Goal: Task Accomplishment & Management: Complete application form

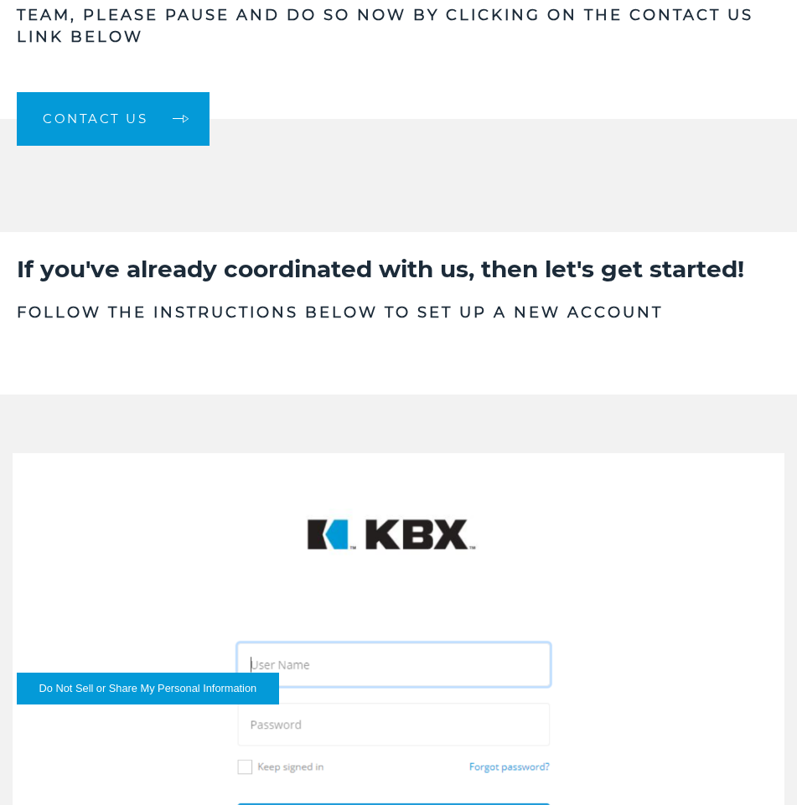
scroll to position [1257, 0]
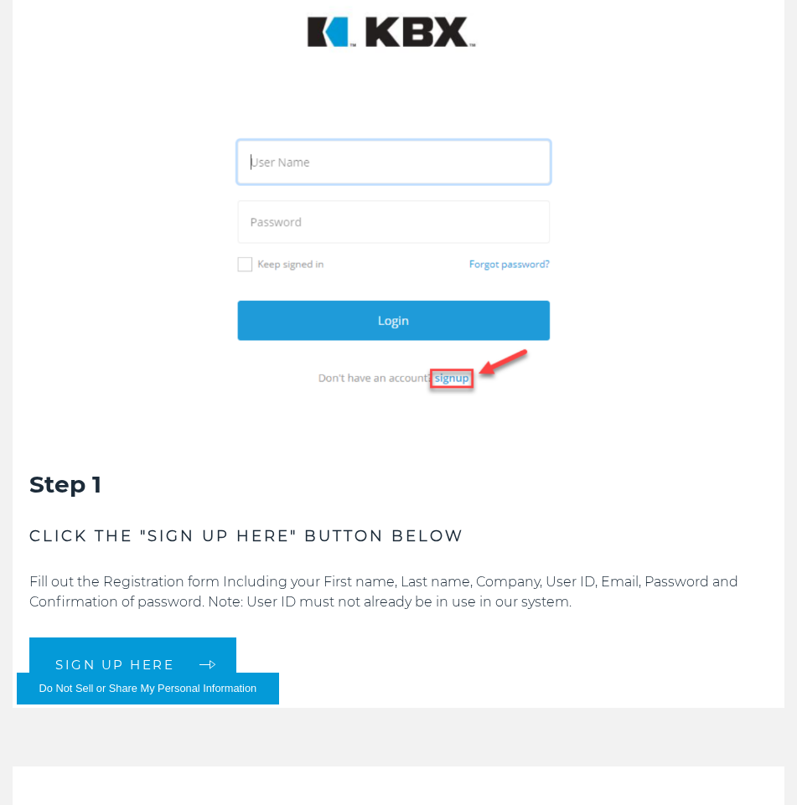
click at [495, 325] on img at bounding box center [399, 202] width 772 height 502
click at [162, 682] on button "Do Not Sell or Share My Personal Information" at bounding box center [148, 689] width 262 height 32
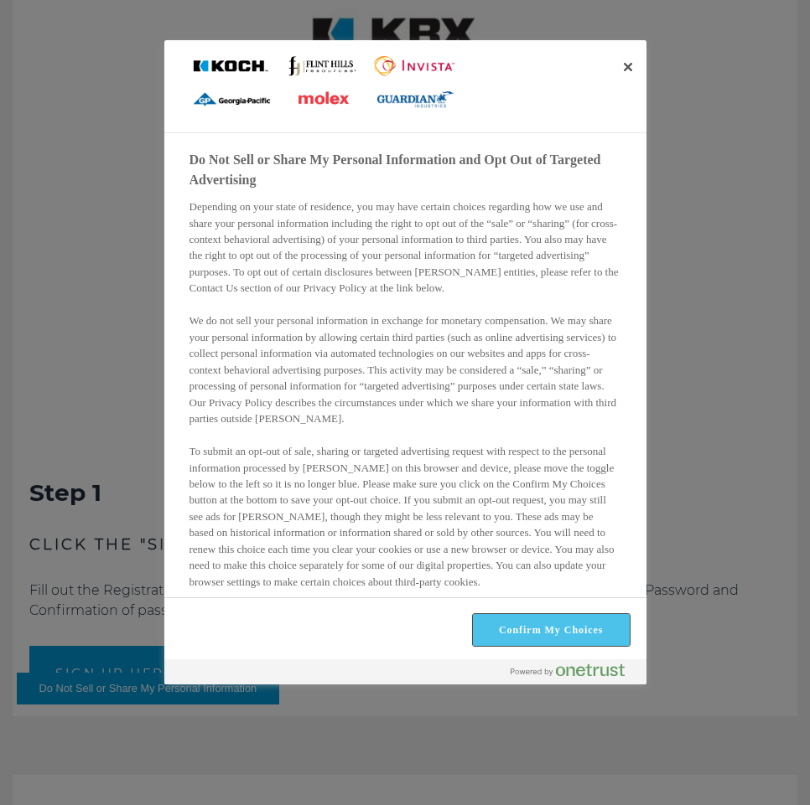
click at [568, 636] on button "Confirm My Choices" at bounding box center [551, 630] width 157 height 32
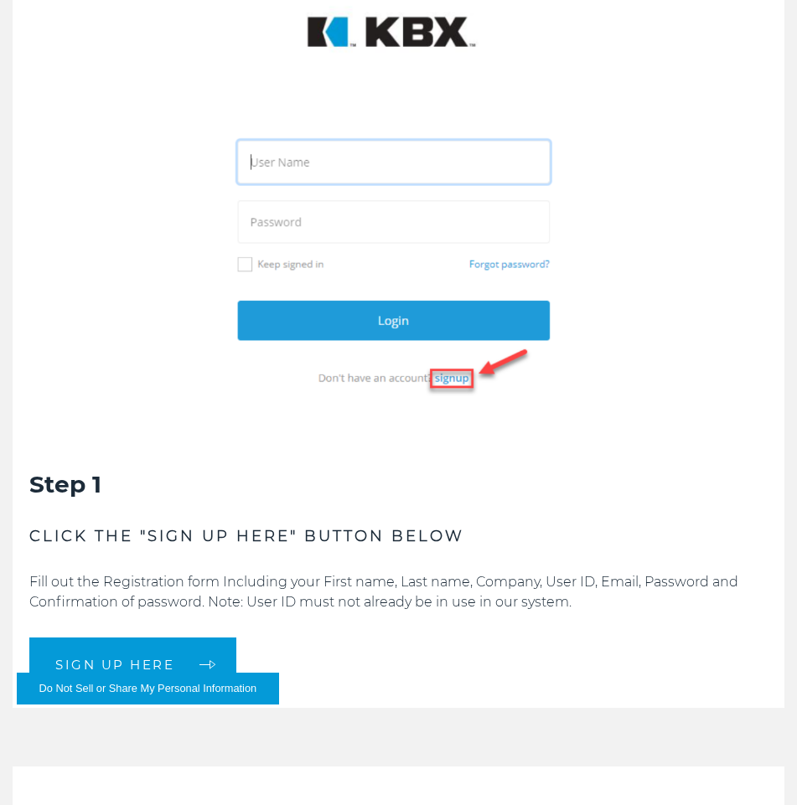
click at [432, 326] on img at bounding box center [399, 202] width 772 height 502
click at [389, 329] on img at bounding box center [399, 202] width 772 height 502
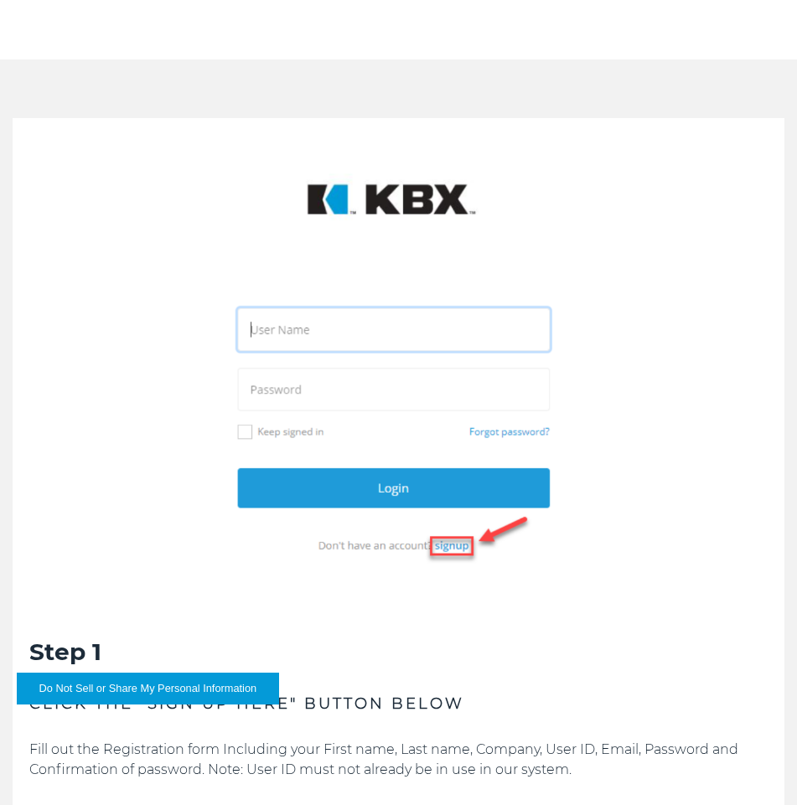
scroll to position [1173, 0]
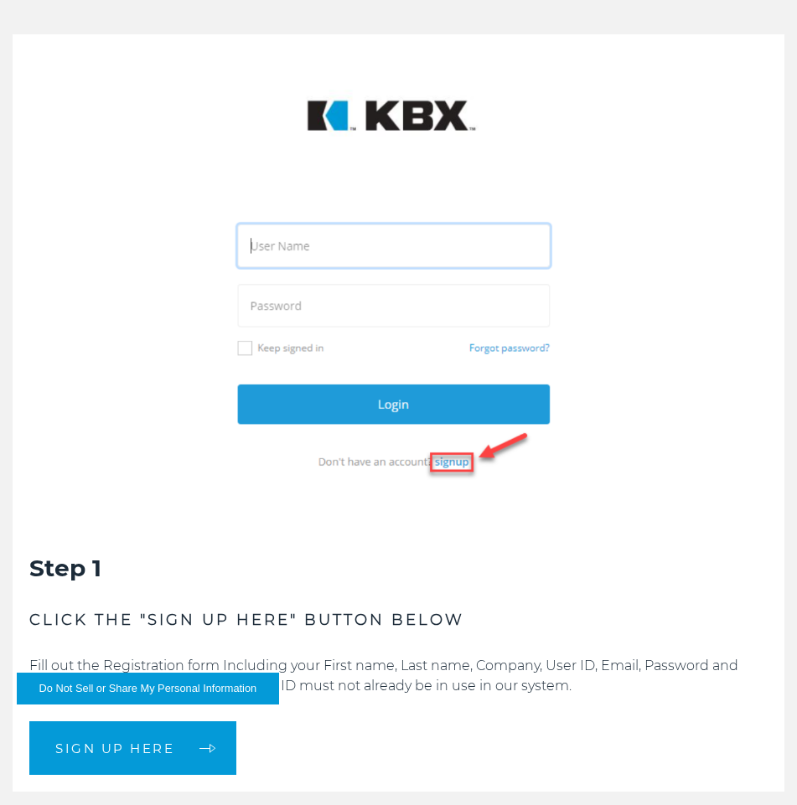
click at [440, 463] on img at bounding box center [399, 285] width 772 height 502
click at [345, 238] on img at bounding box center [399, 285] width 772 height 502
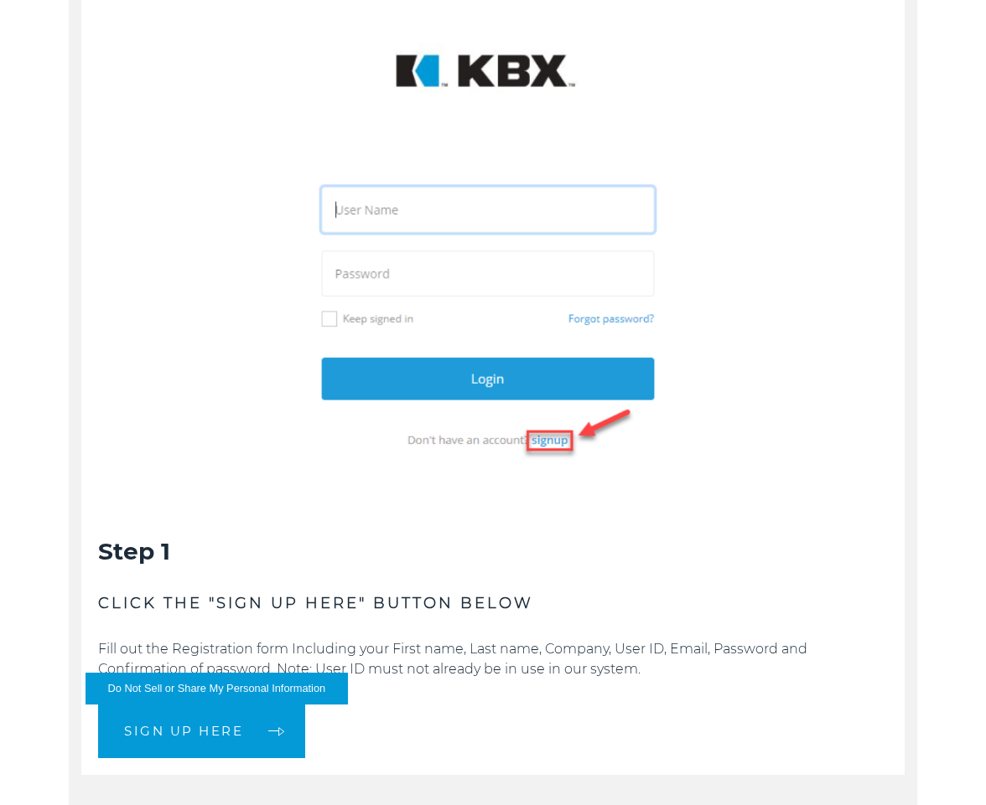
scroll to position [1202, 0]
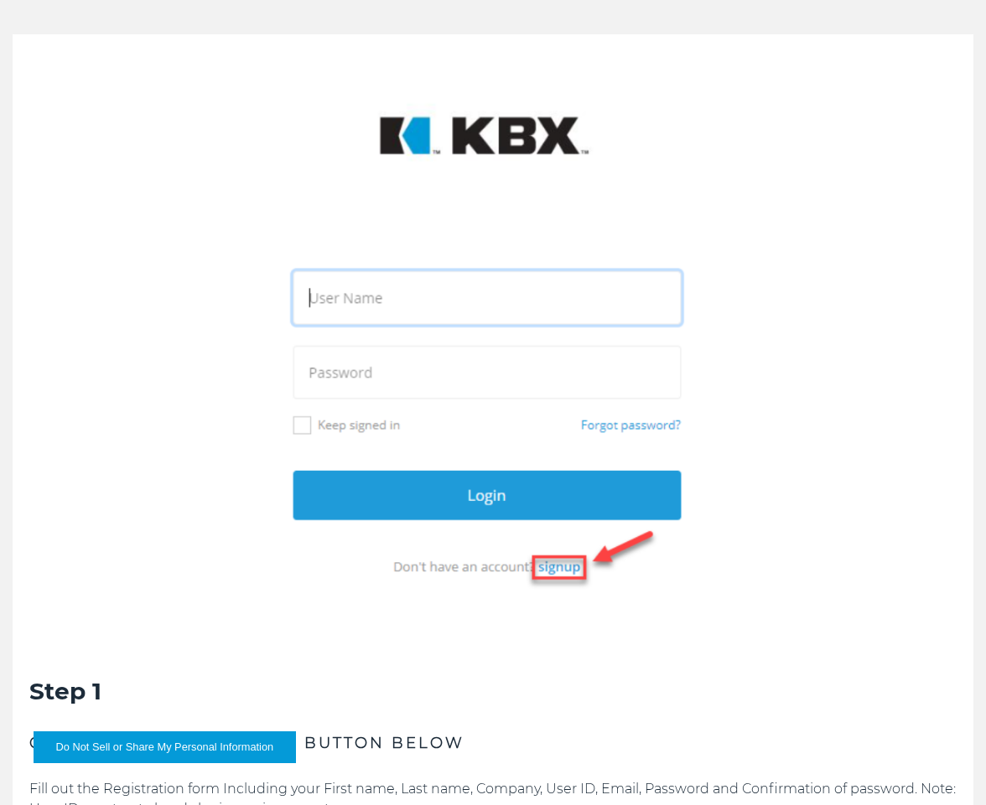
click at [410, 290] on img at bounding box center [493, 346] width 960 height 624
